Goal: Task Accomplishment & Management: Use online tool/utility

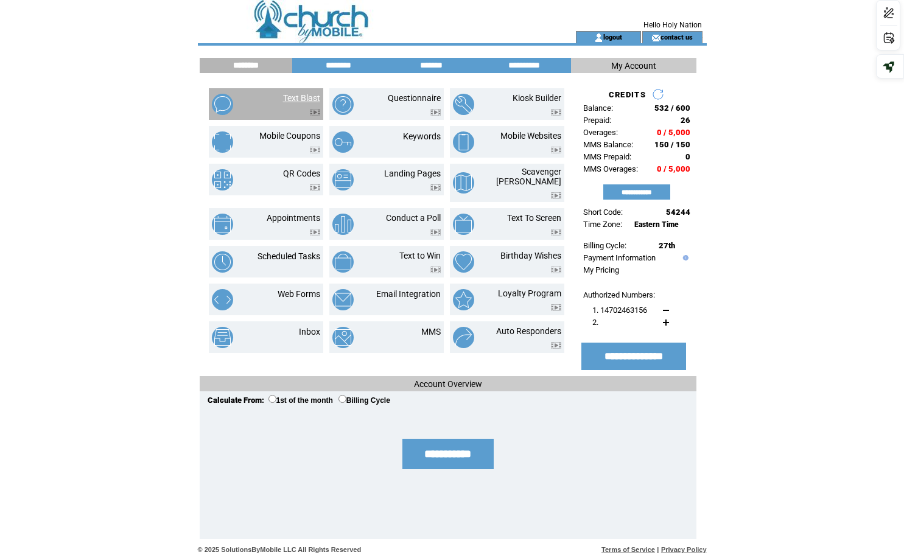
click at [310, 94] on link "Text Blast" at bounding box center [301, 98] width 37 height 10
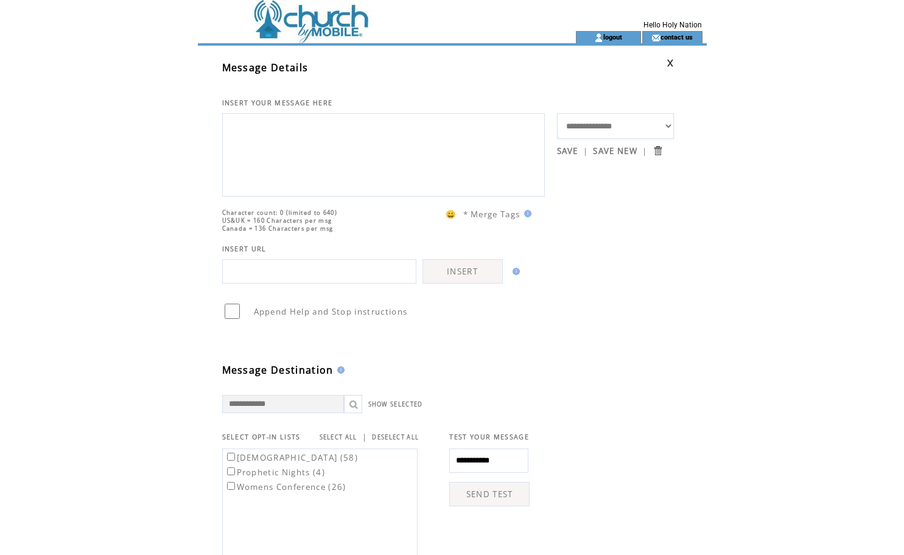
click at [248, 126] on textarea at bounding box center [383, 153] width 309 height 73
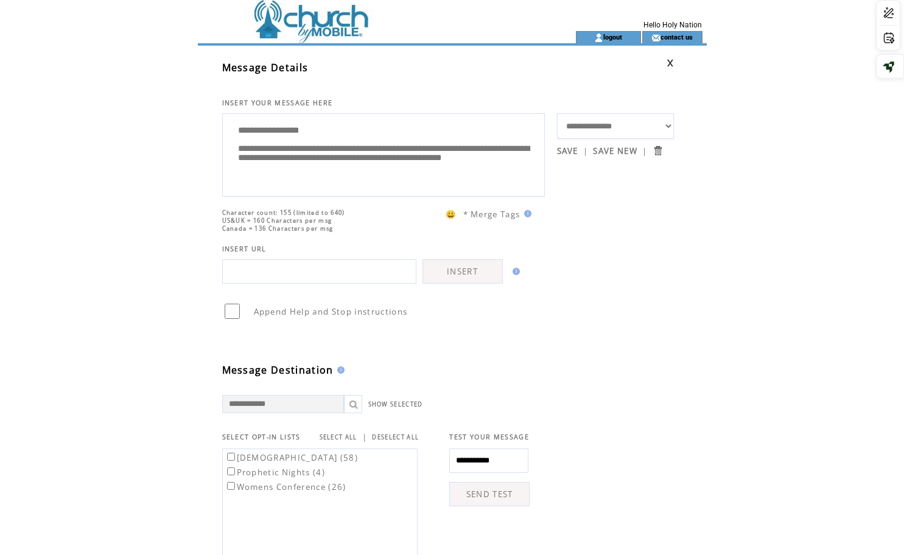
click at [453, 157] on textarea "**********" at bounding box center [383, 153] width 309 height 73
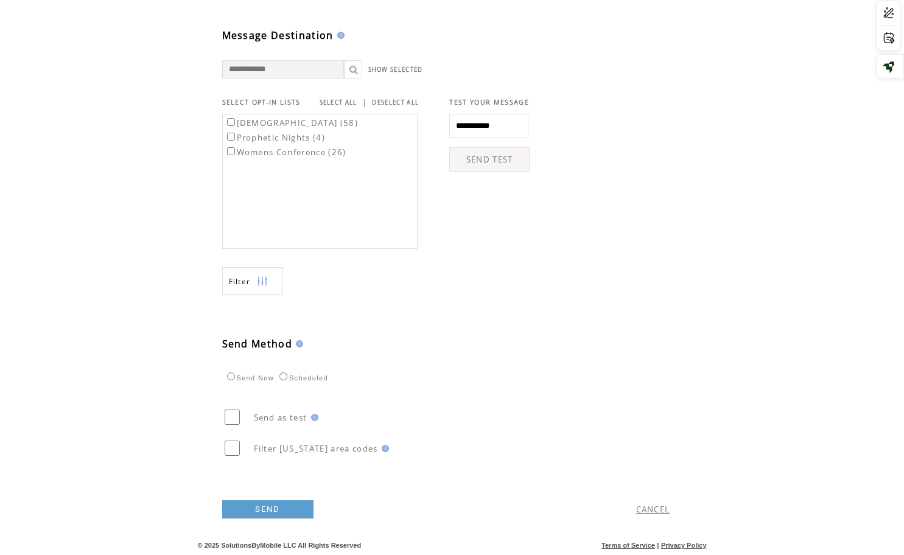
scroll to position [353, 0]
type textarea "**********"
click at [268, 509] on link "SEND" at bounding box center [267, 509] width 91 height 18
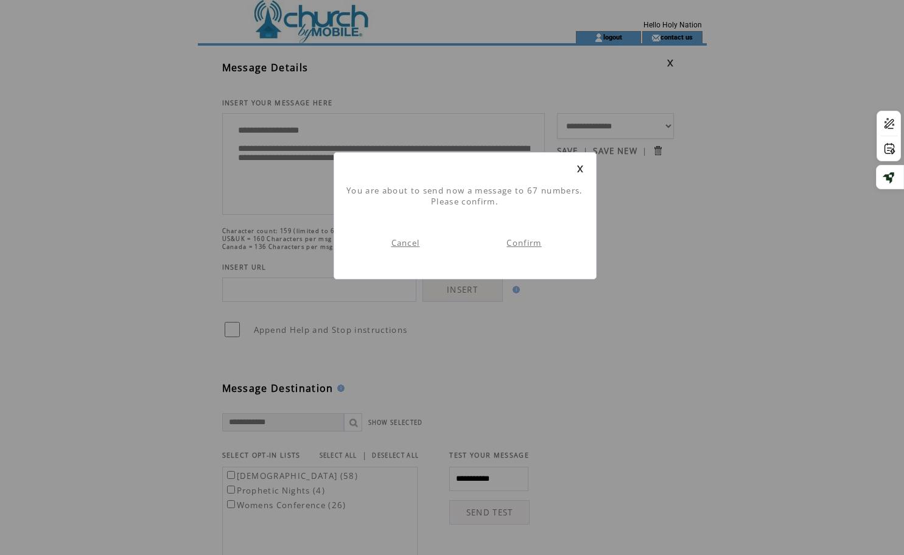
scroll to position [1, 0]
click at [530, 242] on link "Confirm" at bounding box center [523, 242] width 35 height 11
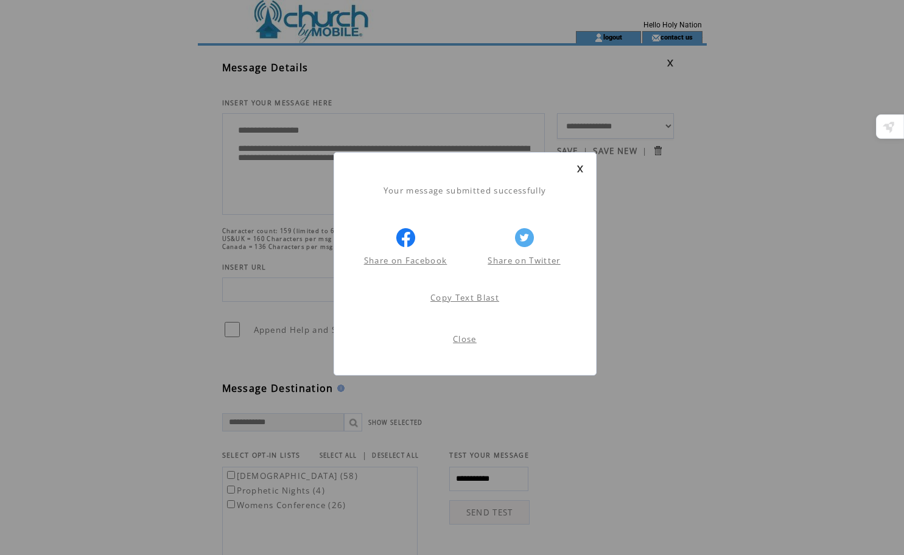
scroll to position [1, 0]
click at [467, 340] on link "Close" at bounding box center [465, 339] width 24 height 11
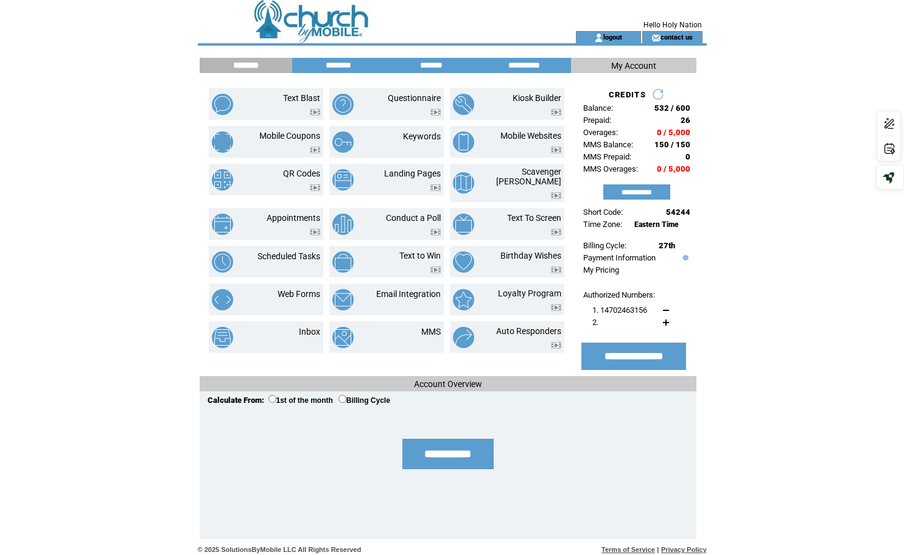
click at [657, 93] on link at bounding box center [658, 94] width 12 height 12
